Goal: Navigation & Orientation: Find specific page/section

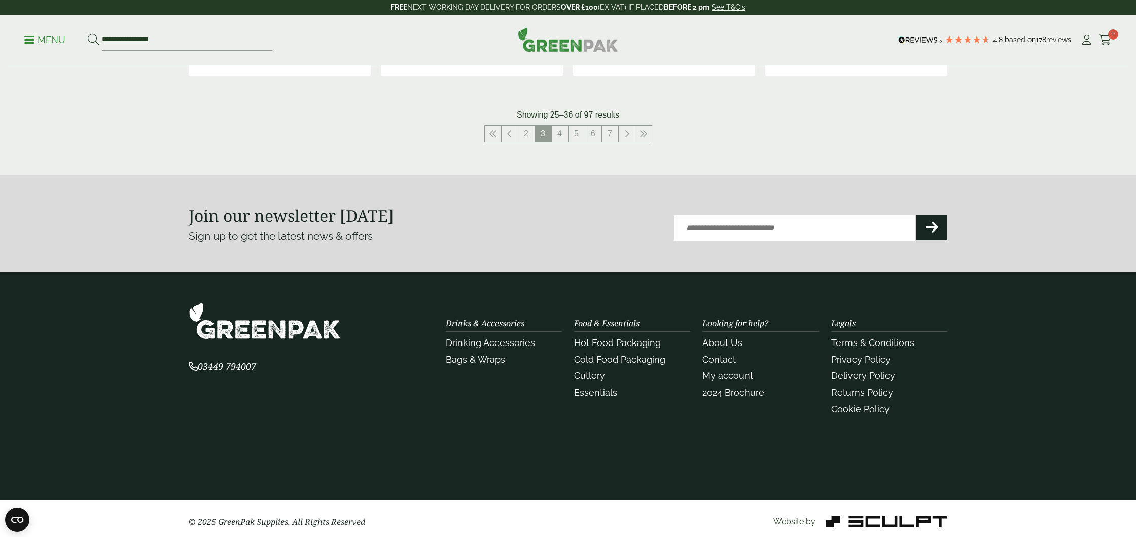
scroll to position [1135, 0]
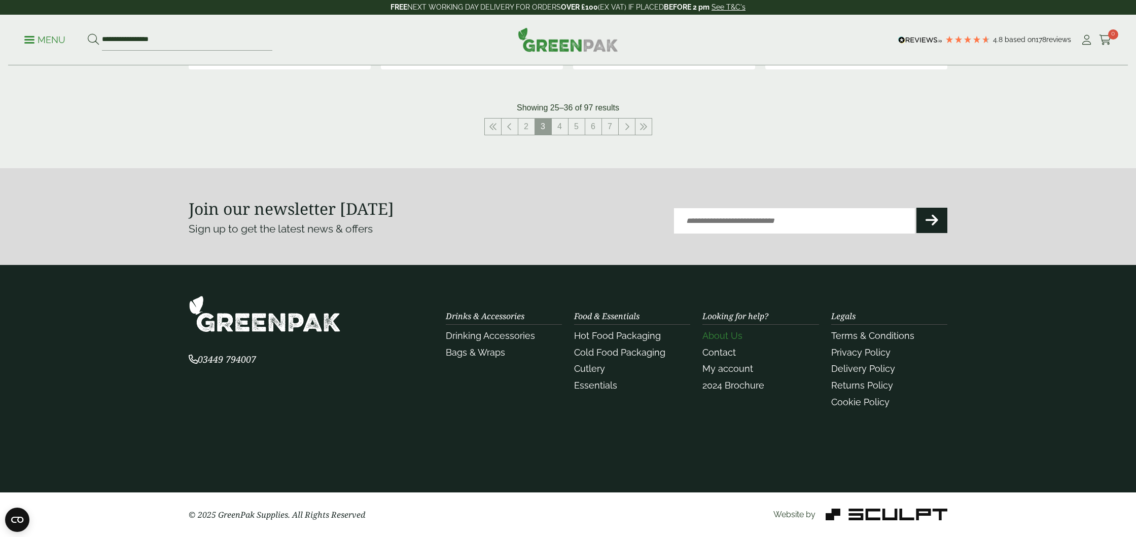
click at [738, 339] on link "About Us" at bounding box center [722, 336] width 40 height 11
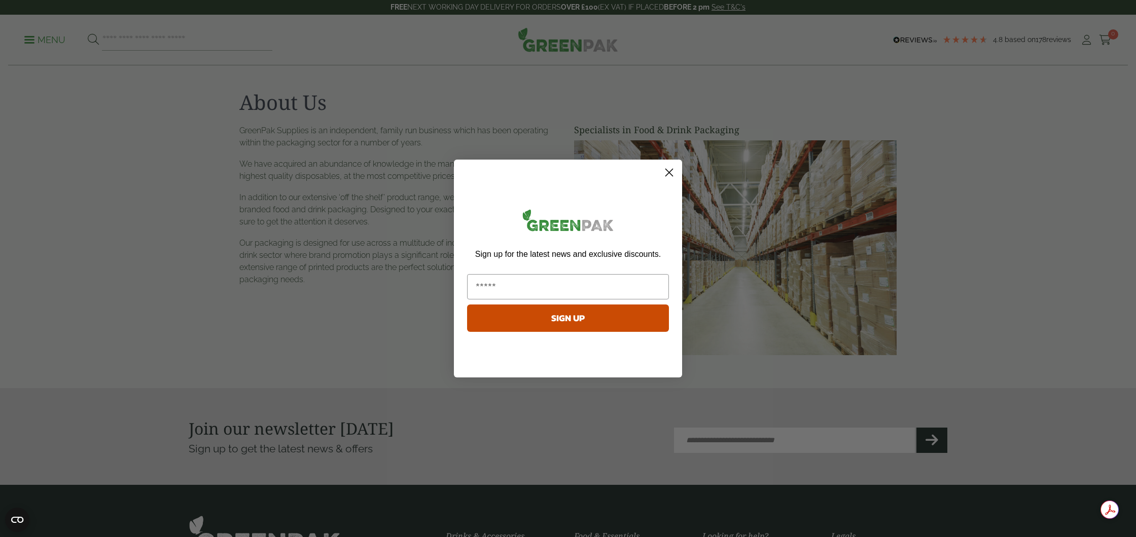
click at [667, 171] on icon "Close dialog" at bounding box center [669, 172] width 7 height 7
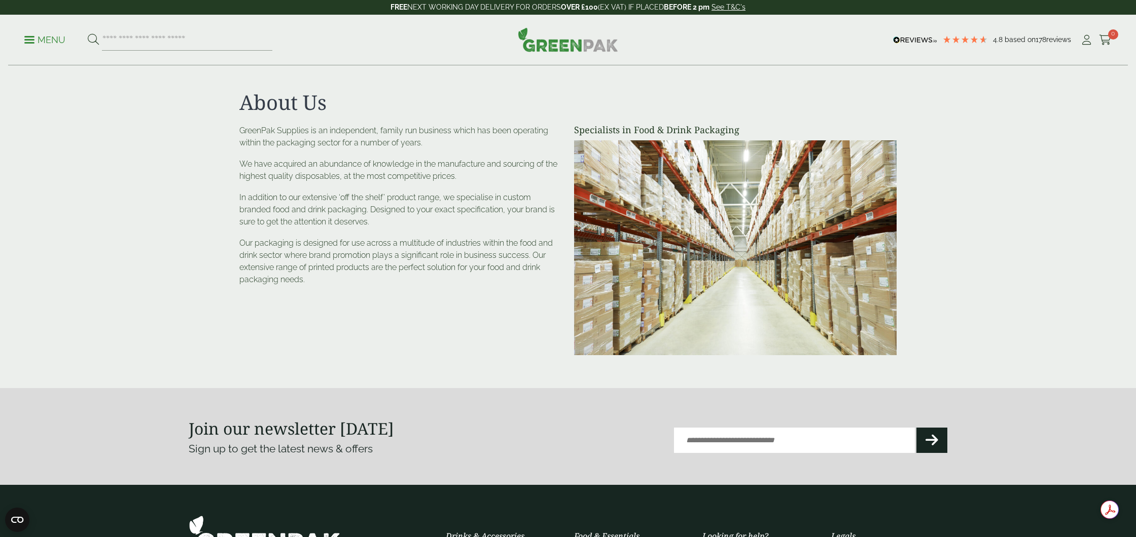
click at [30, 38] on p "Menu" at bounding box center [44, 40] width 41 height 12
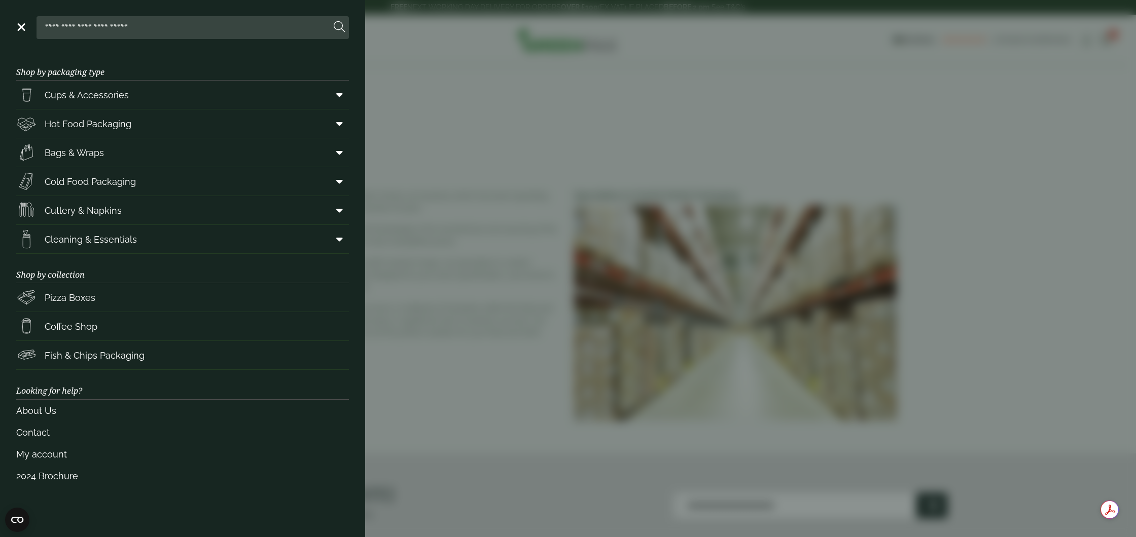
click at [136, 25] on input "search" at bounding box center [186, 27] width 290 height 21
type input "**********"
click at [334, 21] on button at bounding box center [339, 27] width 11 height 13
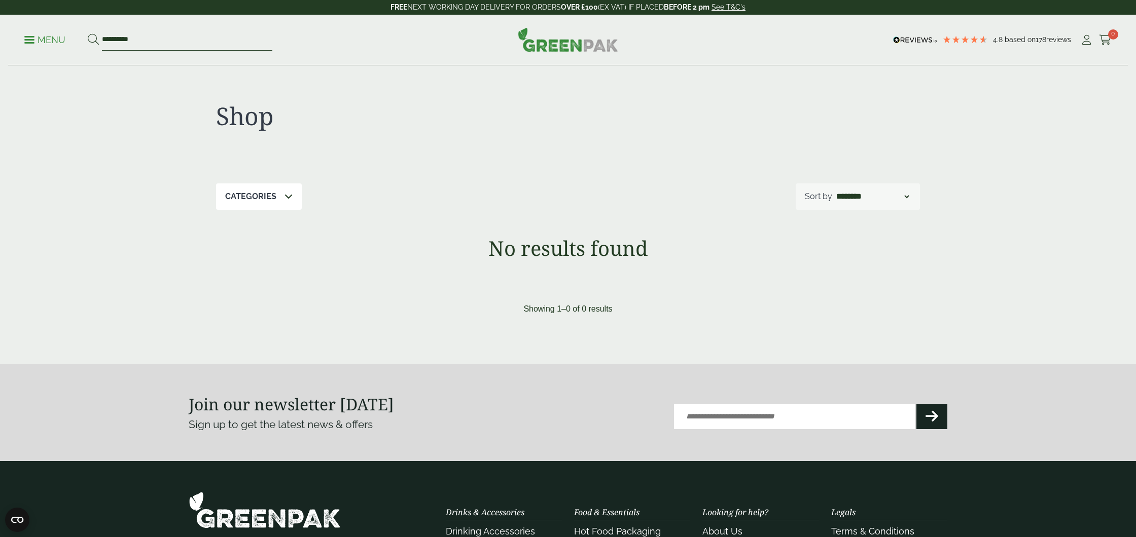
drag, startPoint x: 81, startPoint y: 41, endPoint x: 55, endPoint y: 41, distance: 26.4
click at [55, 41] on ul "**********" at bounding box center [148, 39] width 248 height 21
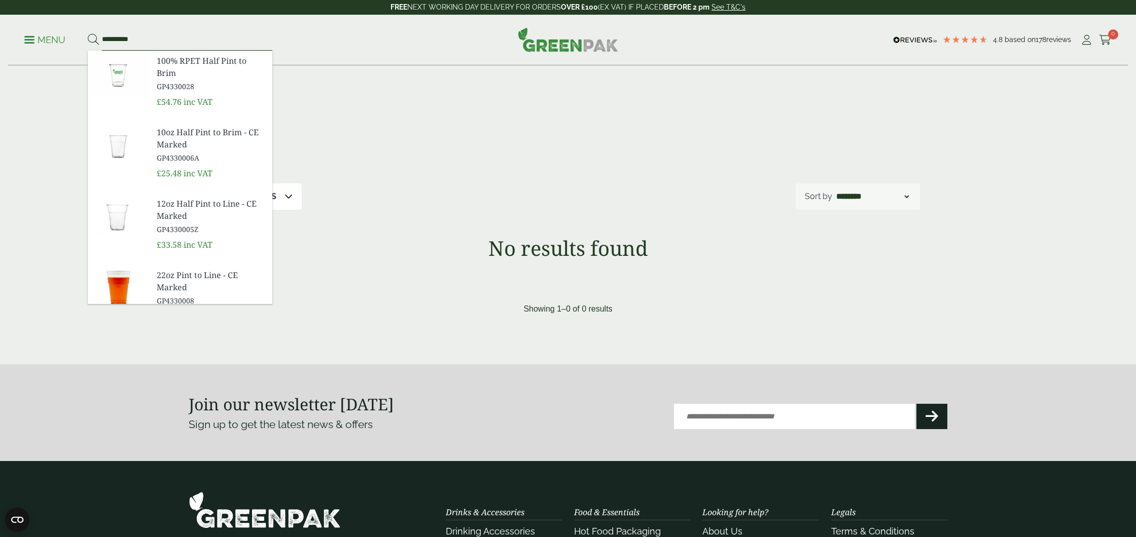
type input "**********"
click at [88, 33] on button at bounding box center [93, 39] width 11 height 13
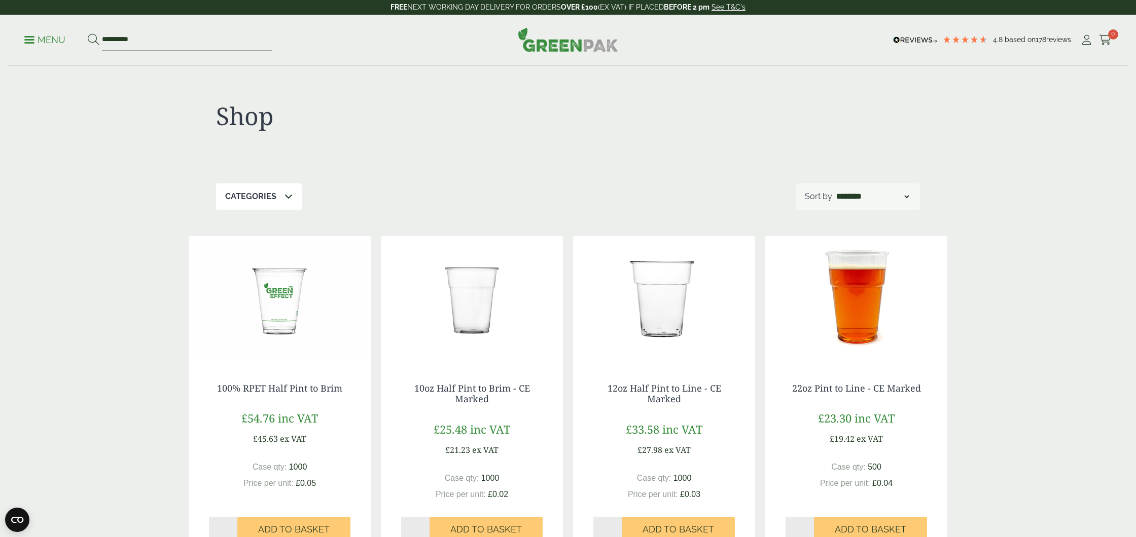
click at [27, 39] on span at bounding box center [29, 40] width 10 height 2
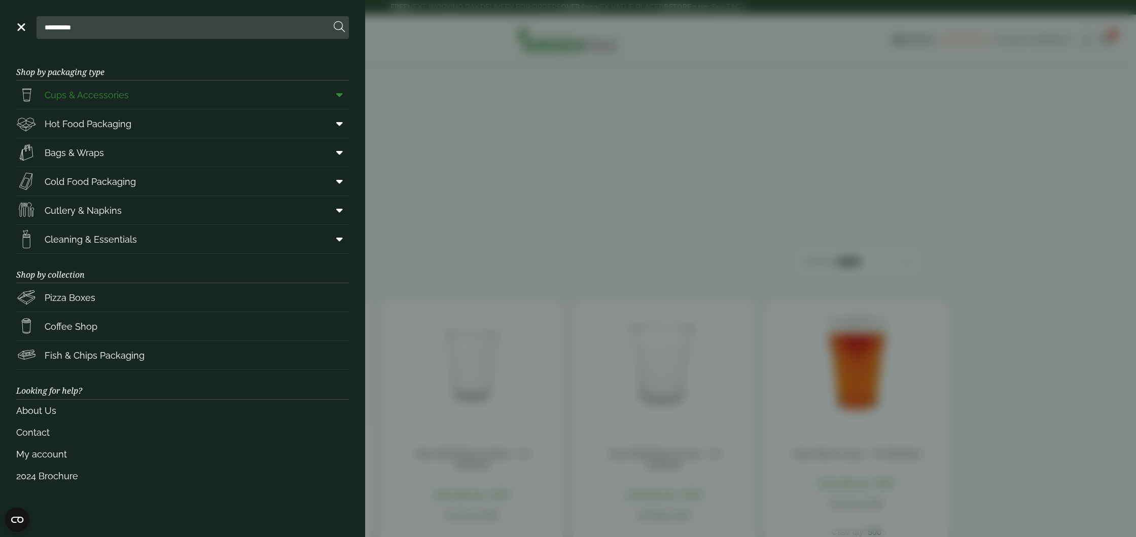
click at [69, 97] on span "Cups & Accessories" at bounding box center [87, 95] width 84 height 14
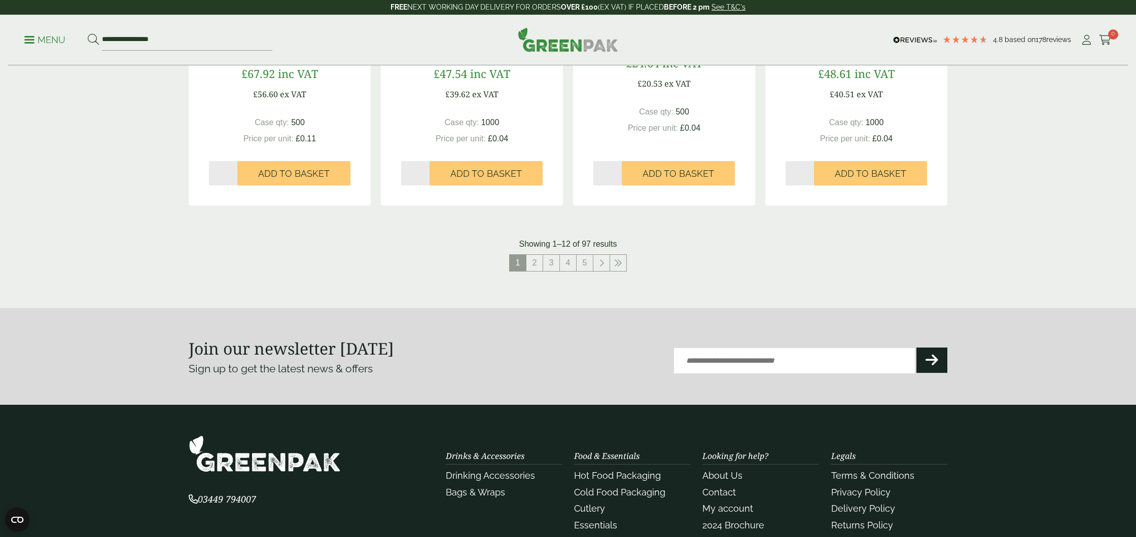
scroll to position [1046, 0]
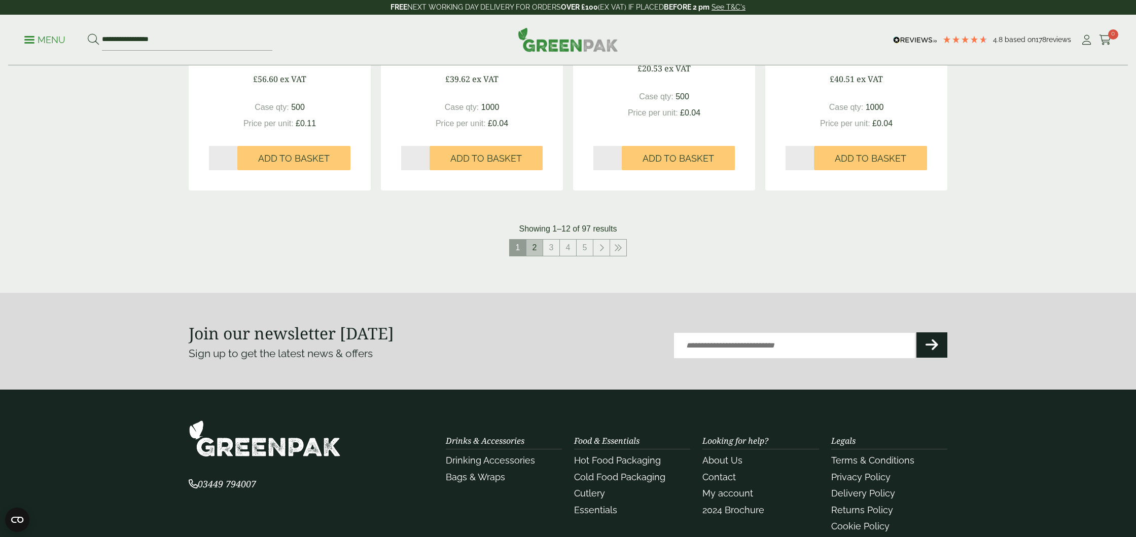
click at [533, 249] on link "2" at bounding box center [534, 248] width 16 height 16
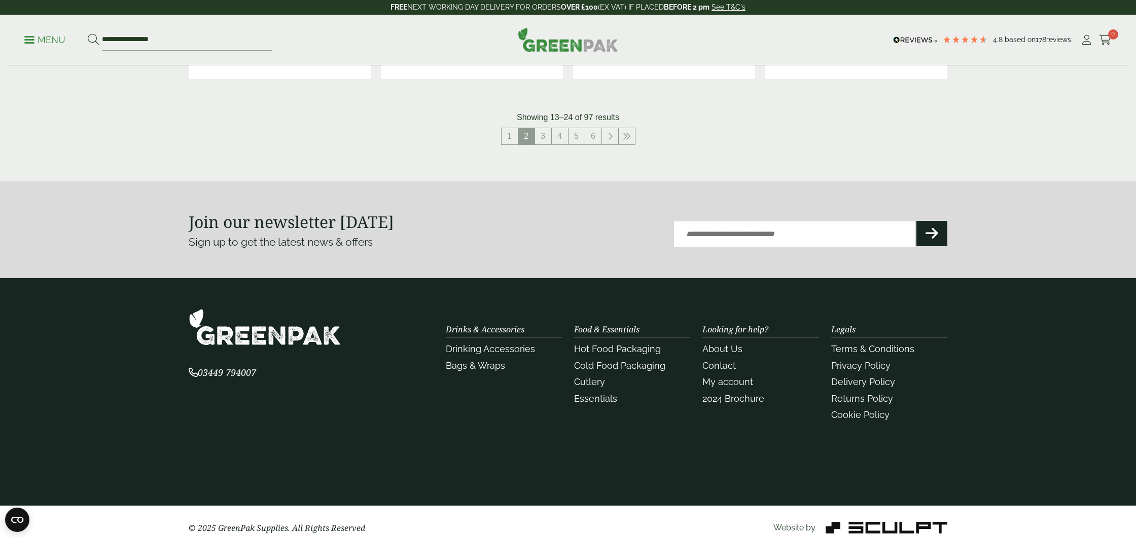
scroll to position [1171, 0]
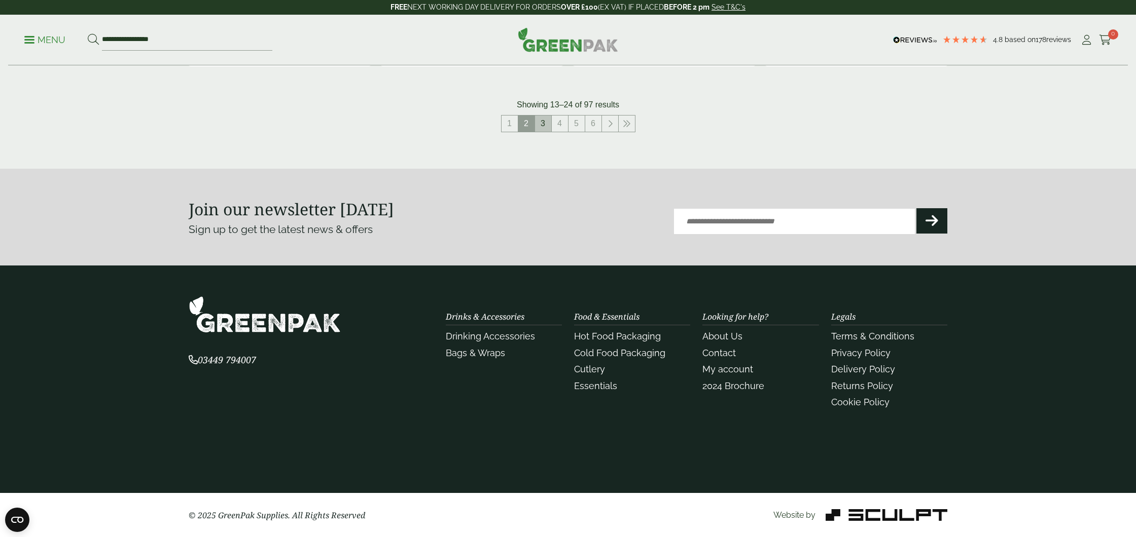
click at [541, 128] on link "3" at bounding box center [543, 124] width 16 height 16
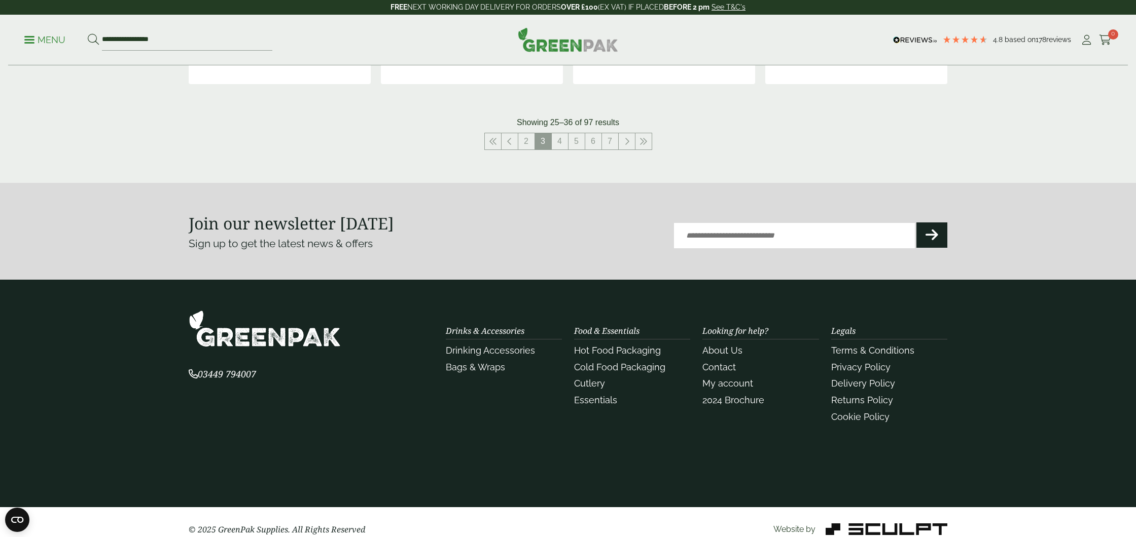
scroll to position [1135, 0]
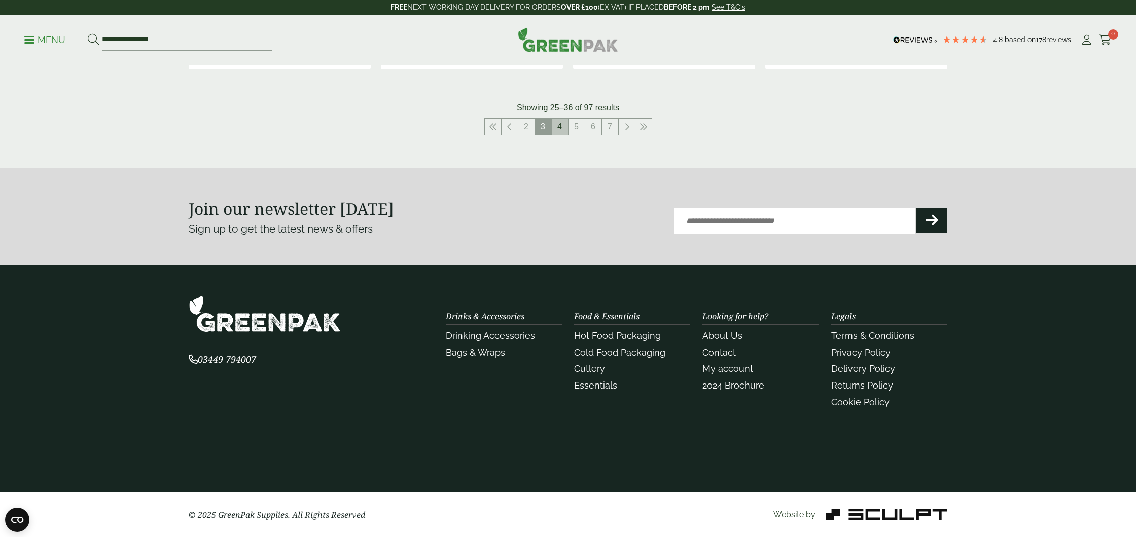
click at [557, 132] on link "4" at bounding box center [560, 127] width 16 height 16
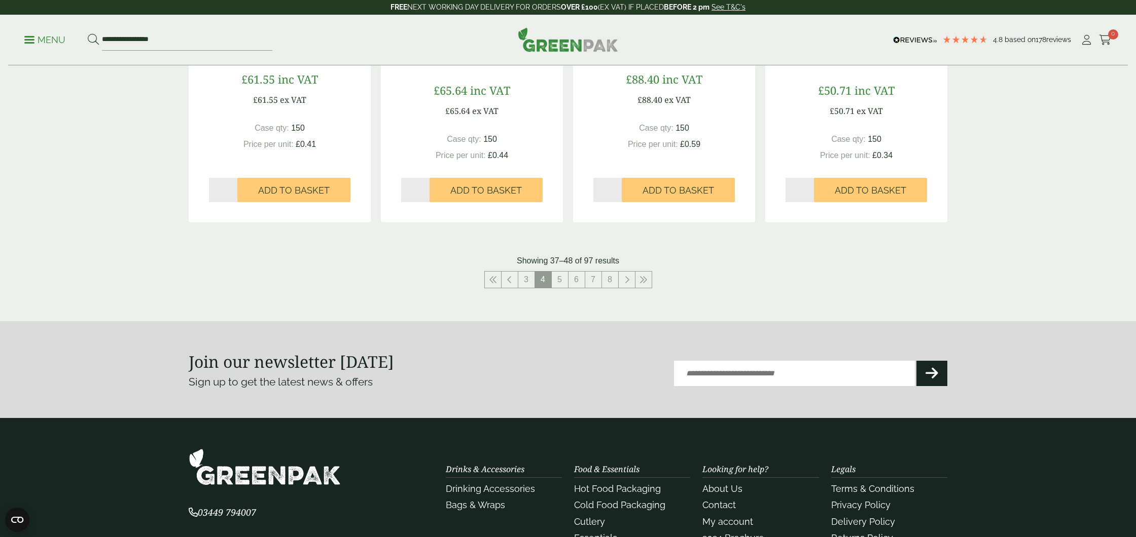
scroll to position [1054, 0]
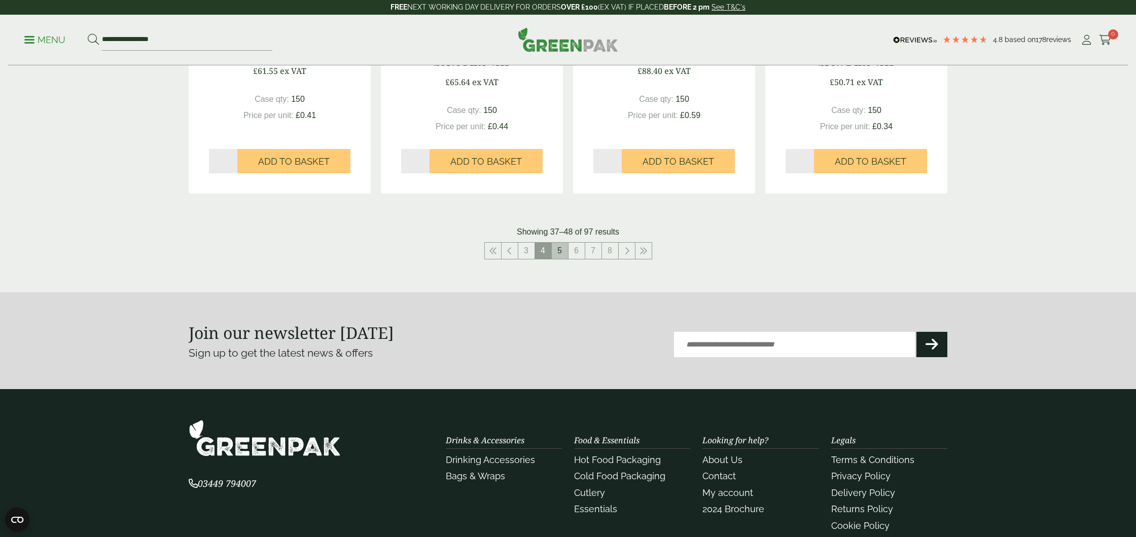
click at [561, 247] on link "5" at bounding box center [560, 251] width 16 height 16
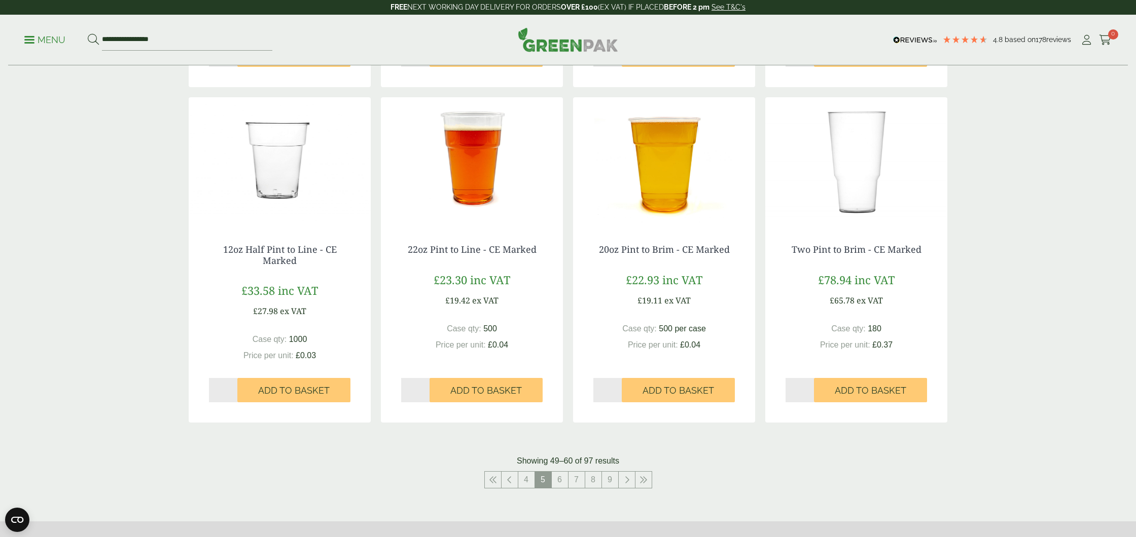
scroll to position [899, 0]
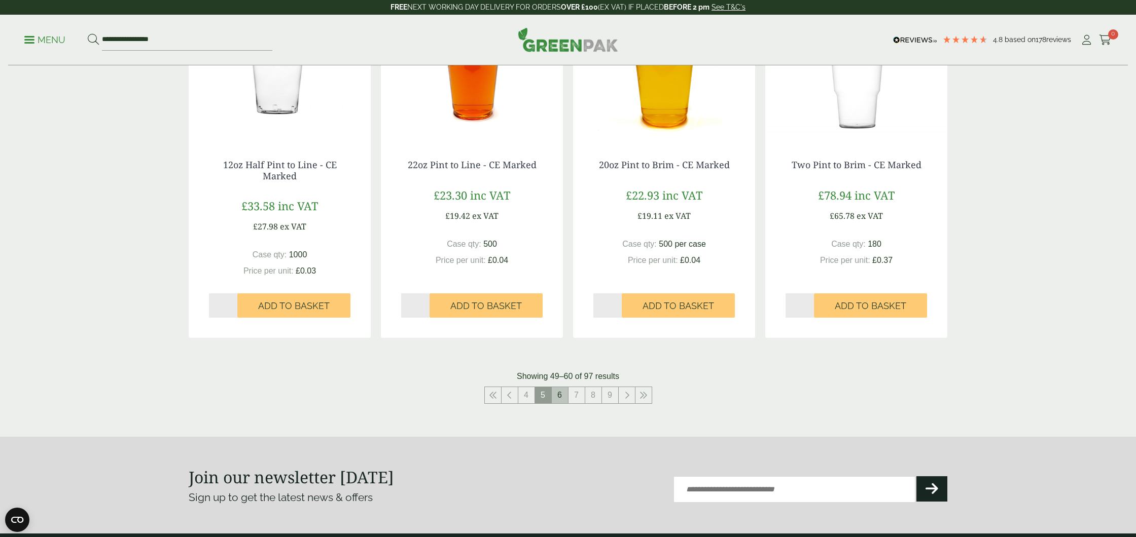
click at [557, 391] on link "6" at bounding box center [560, 395] width 16 height 16
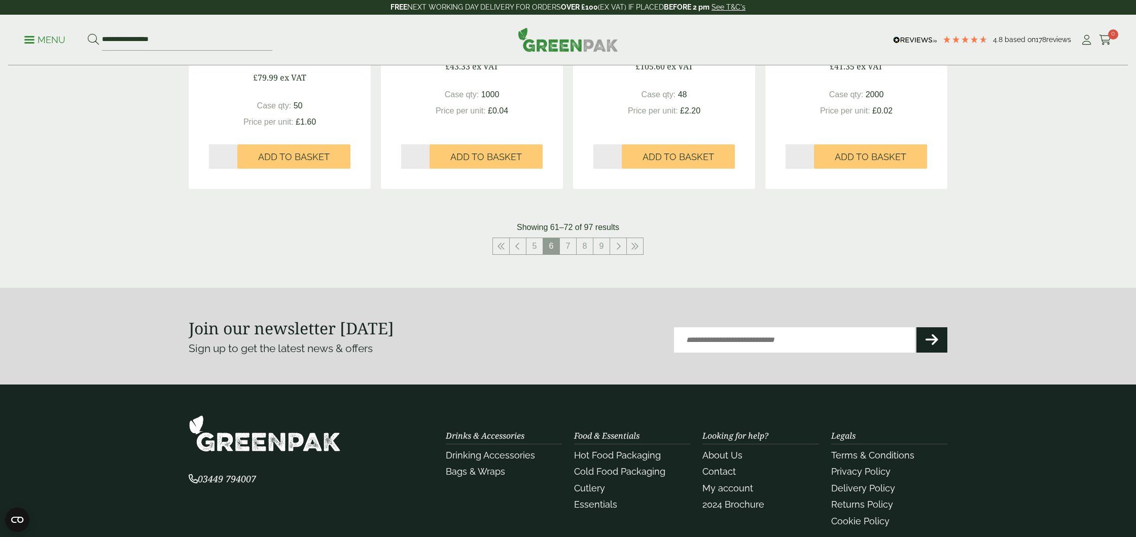
scroll to position [1178, 0]
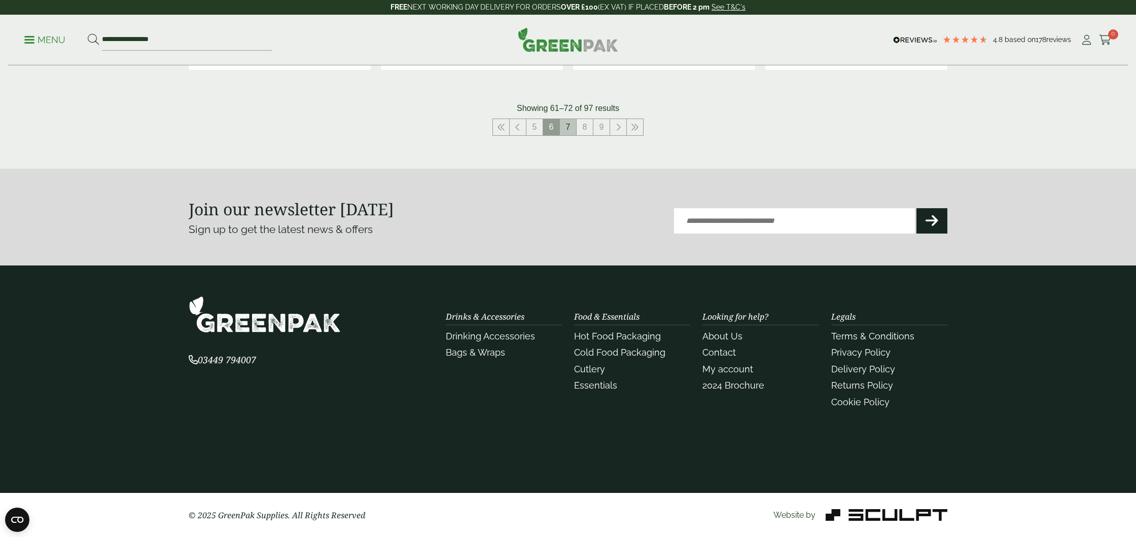
click at [572, 127] on link "7" at bounding box center [568, 127] width 16 height 16
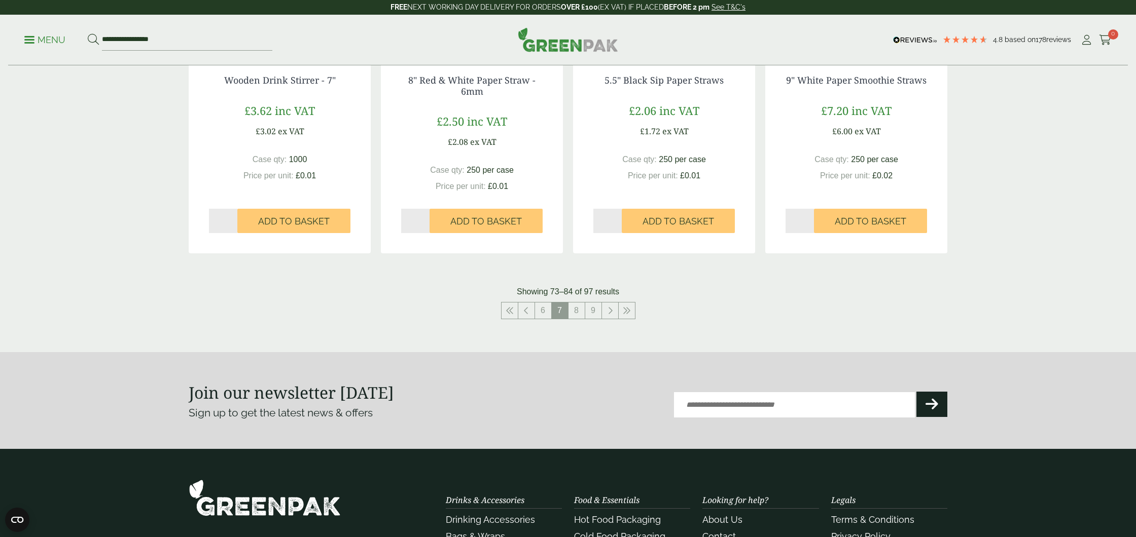
scroll to position [1168, 0]
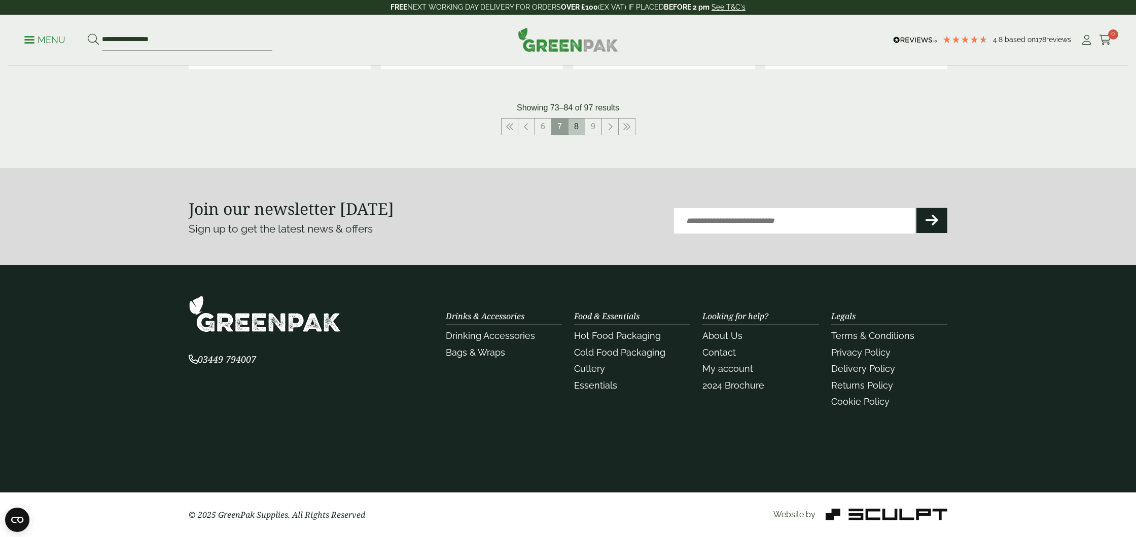
click at [576, 129] on link "8" at bounding box center [576, 127] width 16 height 16
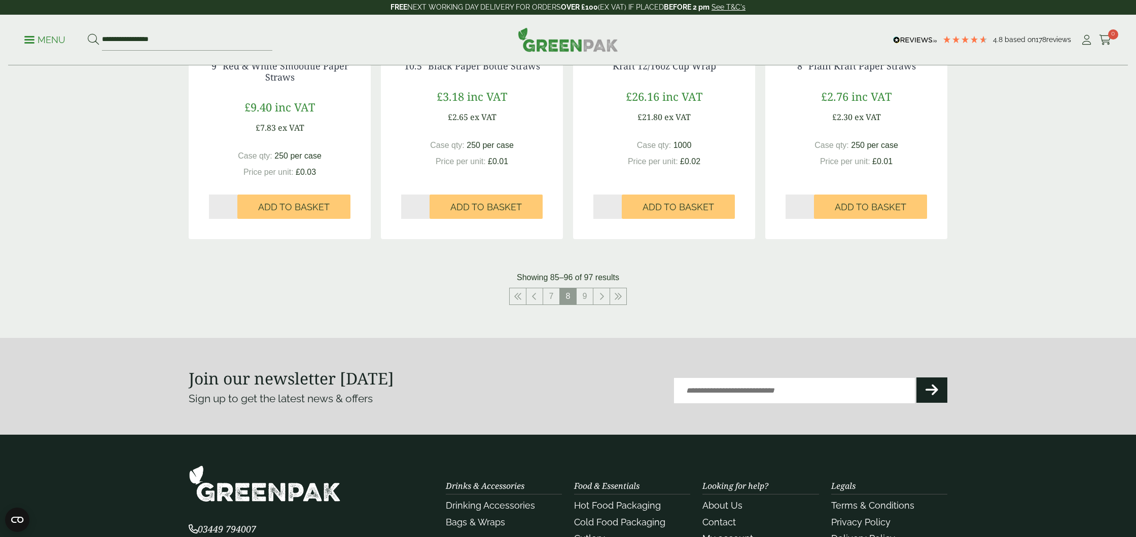
scroll to position [1168, 0]
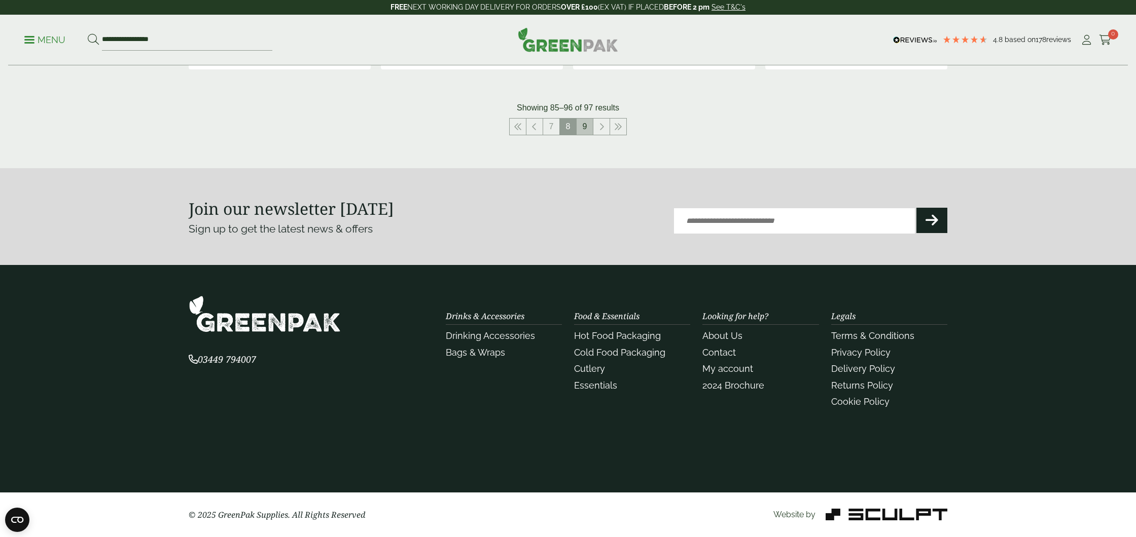
click at [580, 125] on link "9" at bounding box center [584, 127] width 16 height 16
